Goal: Information Seeking & Learning: Learn about a topic

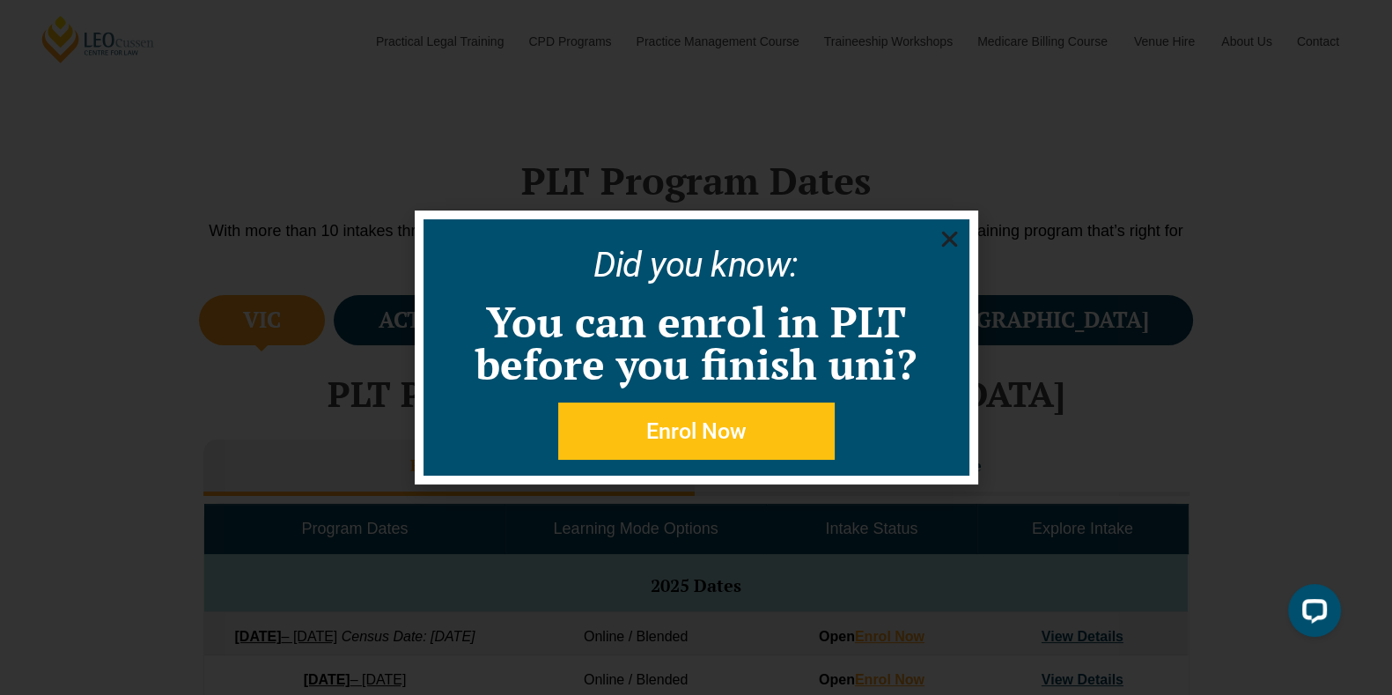
scroll to position [446, 0]
click at [1252, 213] on div "Did you know: You can enrol in PLT before you finish uni? Enrol Now" at bounding box center [696, 347] width 1392 height 695
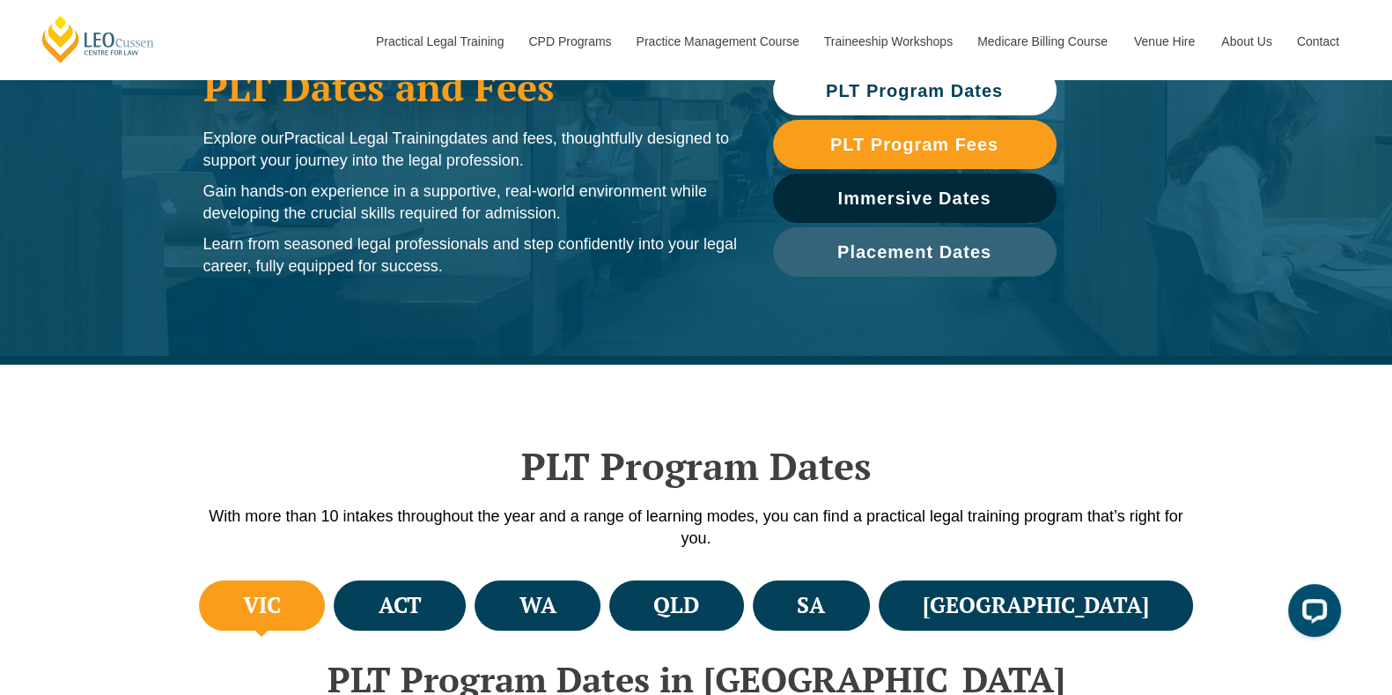
scroll to position [125, 0]
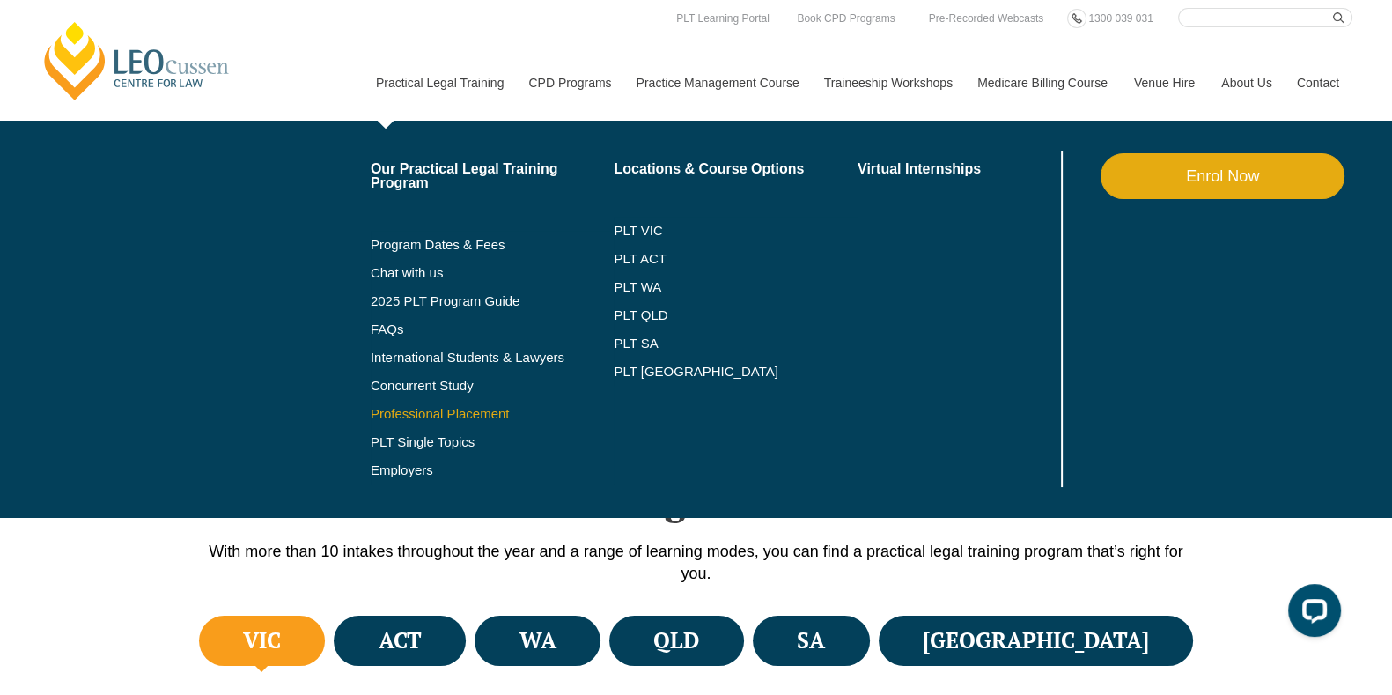
click at [460, 412] on link "Professional Placement" at bounding box center [493, 414] width 244 height 14
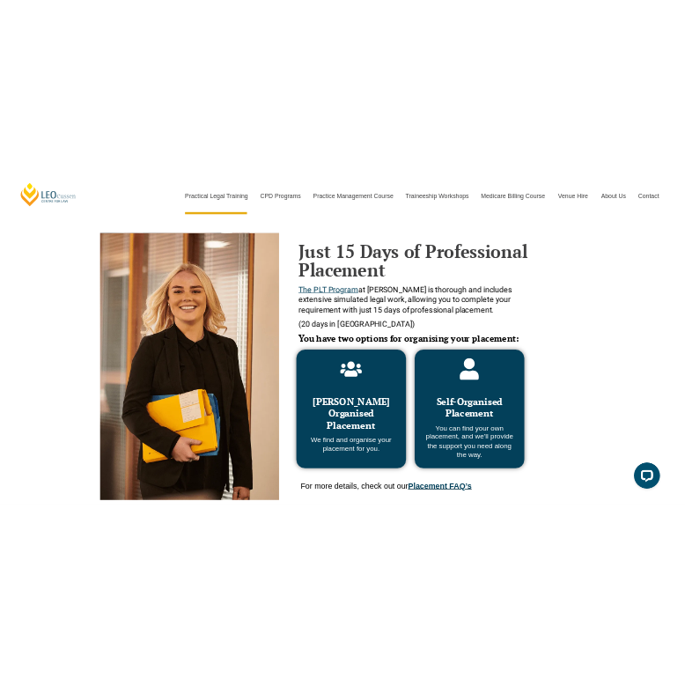
scroll to position [714, 0]
